Goal: Transaction & Acquisition: Purchase product/service

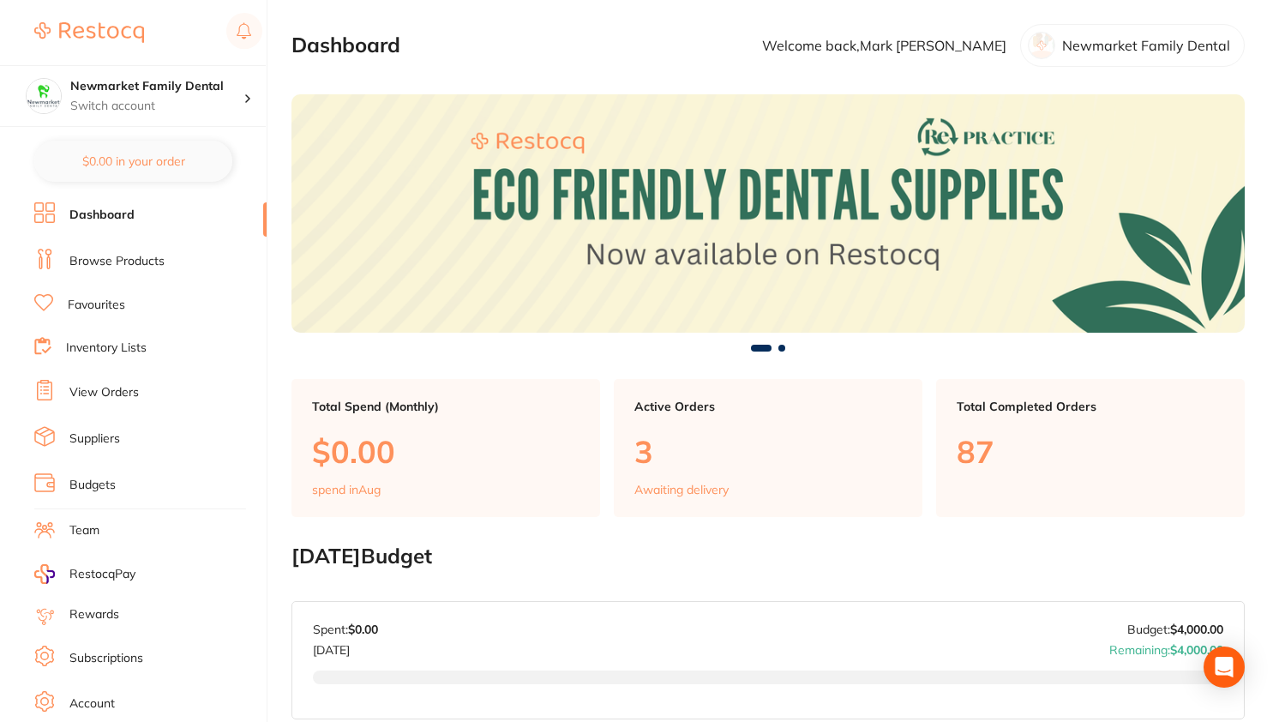
click at [108, 261] on link "Browse Products" at bounding box center [116, 261] width 95 height 17
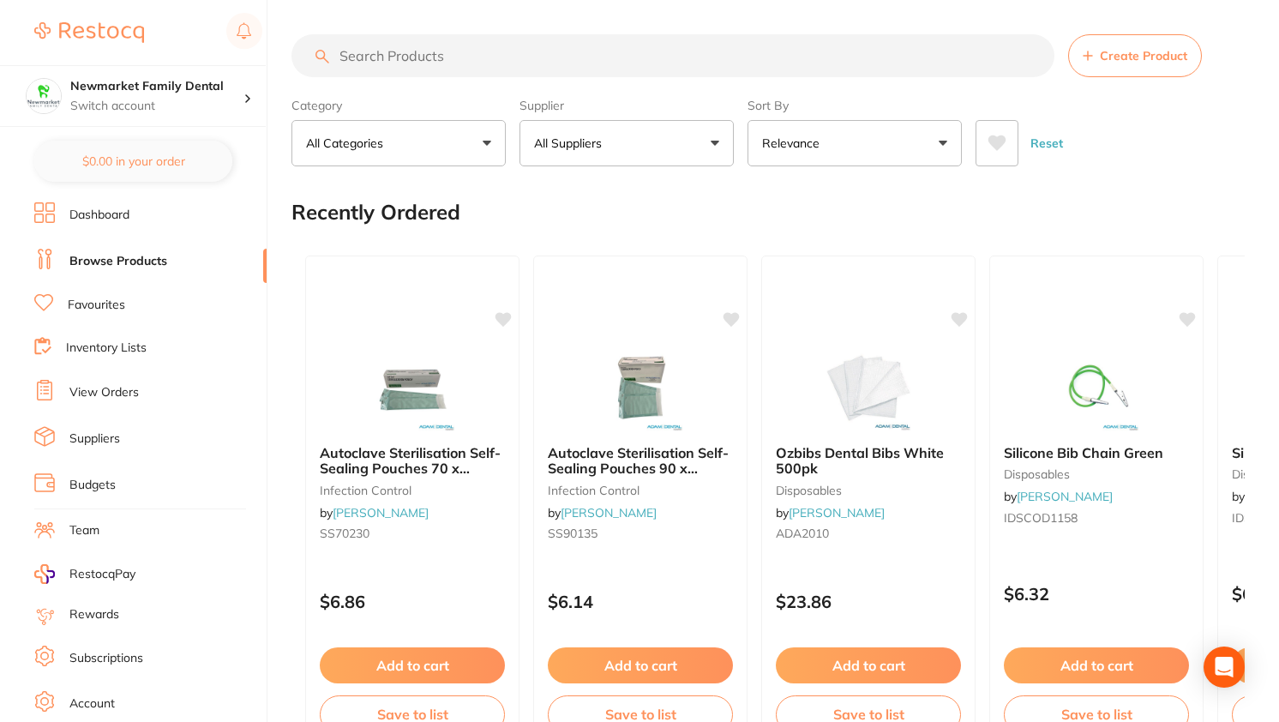
click at [394, 63] on input "search" at bounding box center [673, 55] width 763 height 43
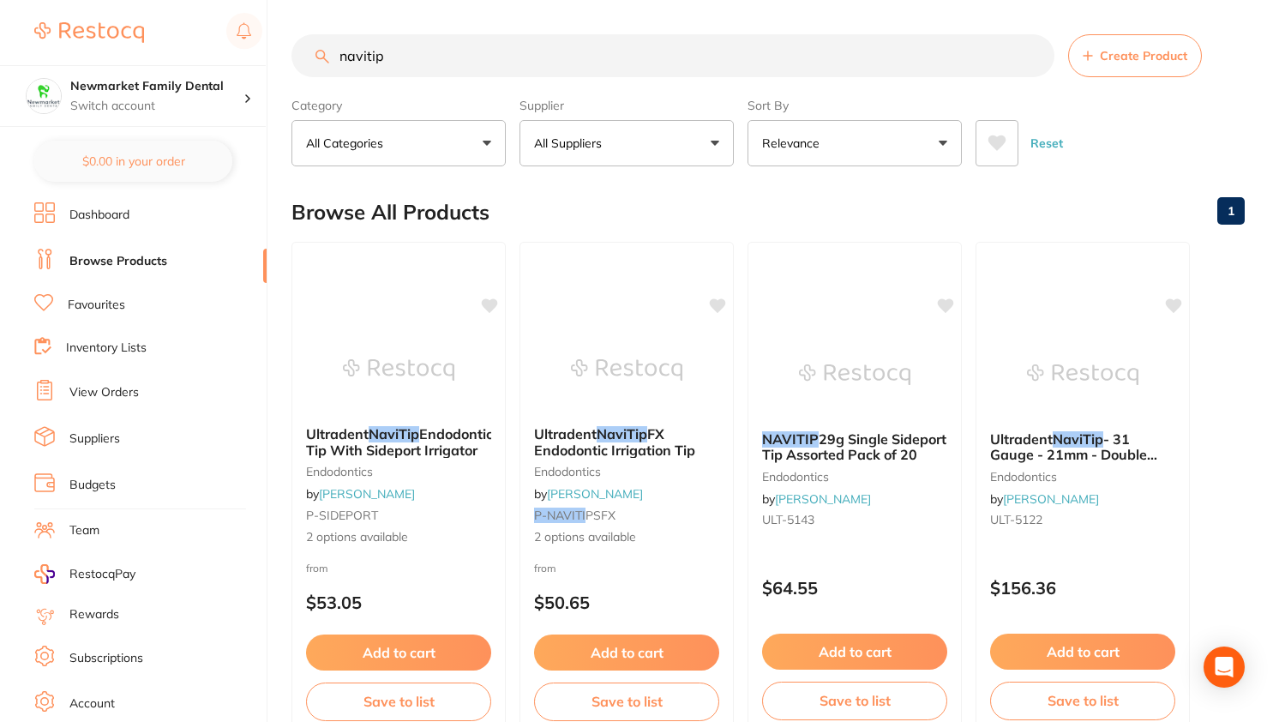
type input "navitip"
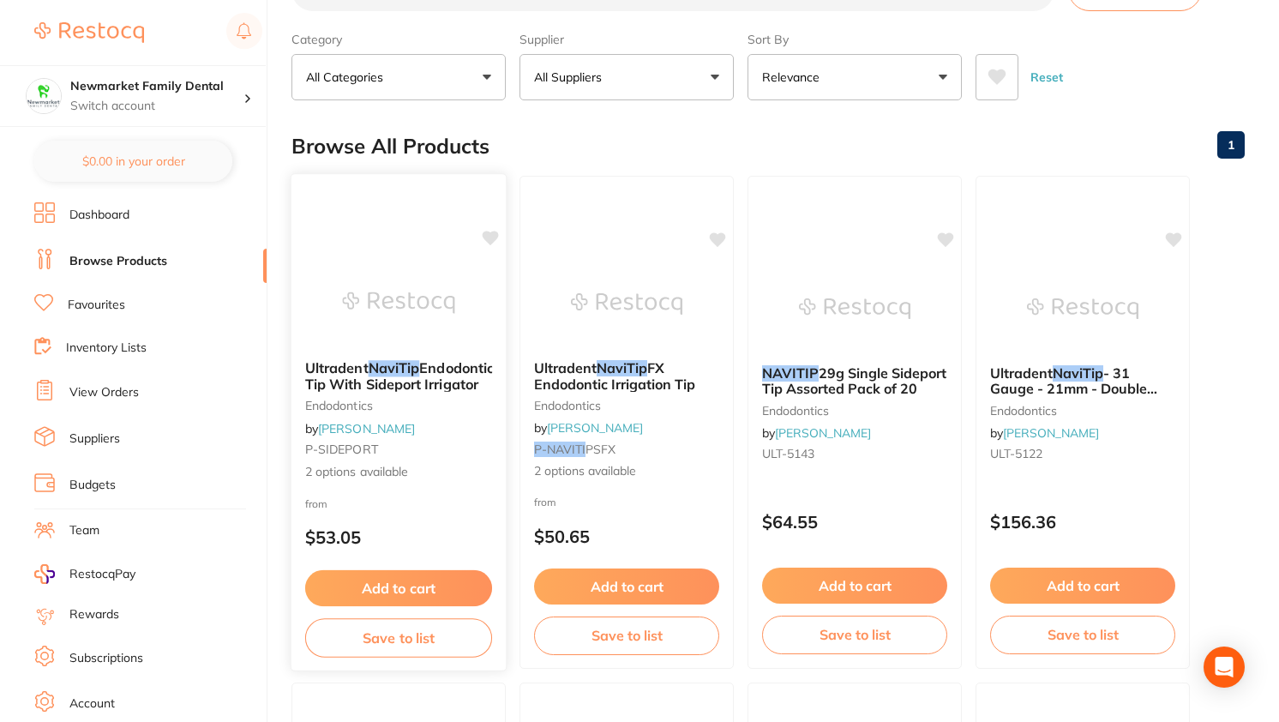
scroll to position [39, 0]
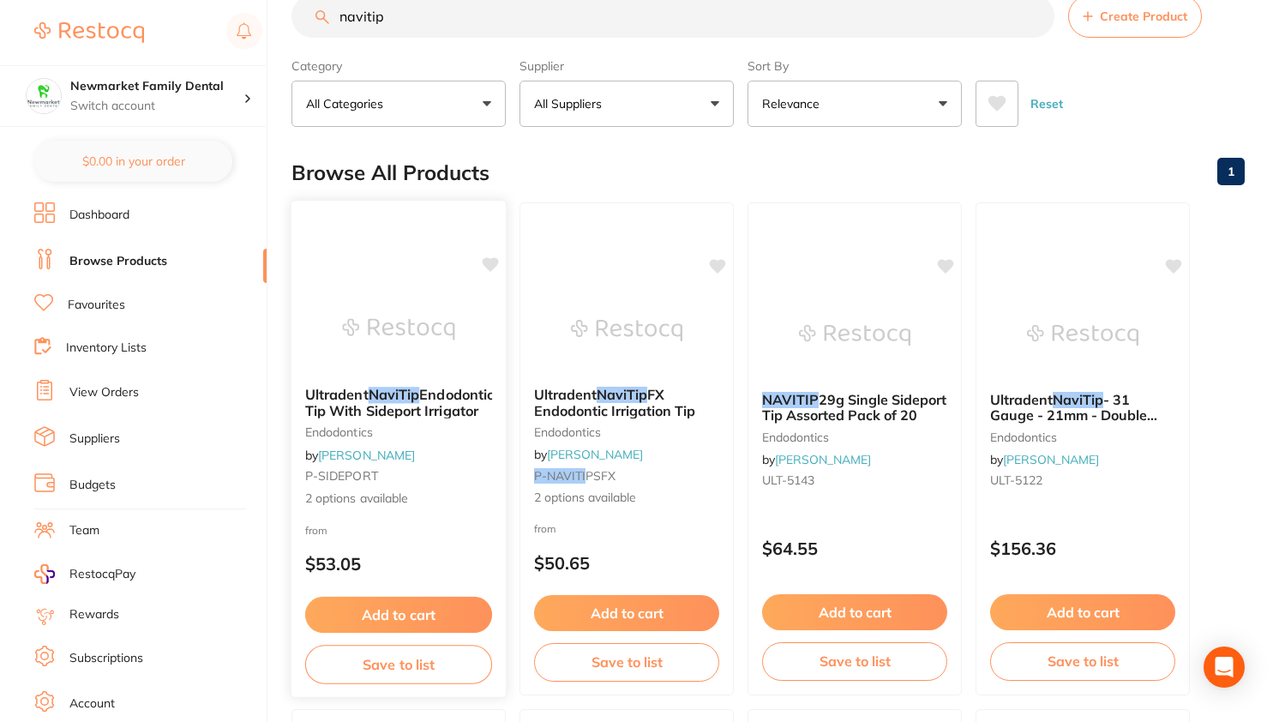
click at [408, 407] on span "Endodontic Tip With Sideport Irrigator" at bounding box center [399, 402] width 189 height 33
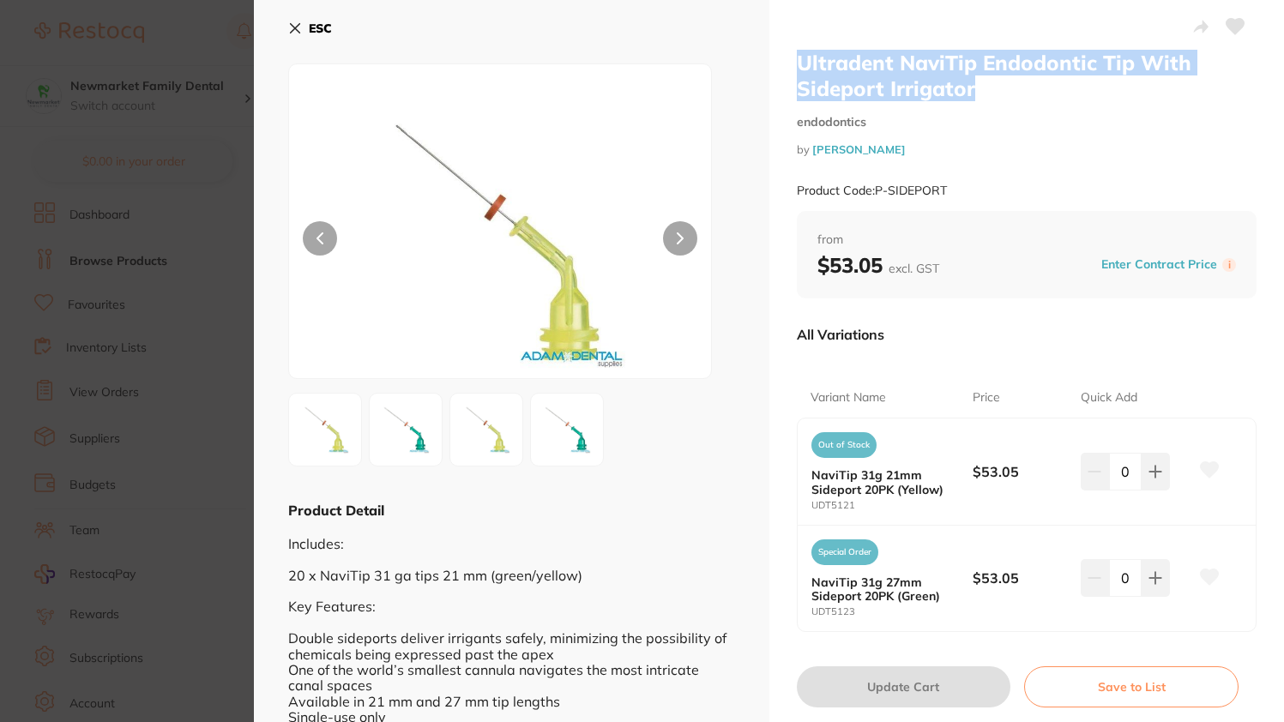
drag, startPoint x: 797, startPoint y: 57, endPoint x: 971, endPoint y: 81, distance: 174.7
click at [971, 81] on h2 "Ultradent NaviTip Endodontic Tip With Sideport Irrigator" at bounding box center [1027, 75] width 460 height 51
click at [920, 84] on h2 "Ultradent NaviTip Endodontic Tip With Sideport Irrigator" at bounding box center [1027, 75] width 460 height 51
drag, startPoint x: 801, startPoint y: 64, endPoint x: 992, endPoint y: 109, distance: 196.3
click at [992, 109] on div "Ultradent NaviTip Endodontic Tip With Sideport Irrigator endodontics by [PERSON…" at bounding box center [1027, 130] width 460 height 161
